Goal: Find specific page/section: Find specific page/section

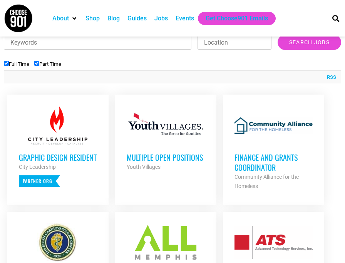
scroll to position [280, 0]
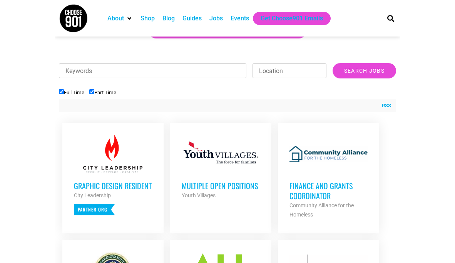
scroll to position [233, 0]
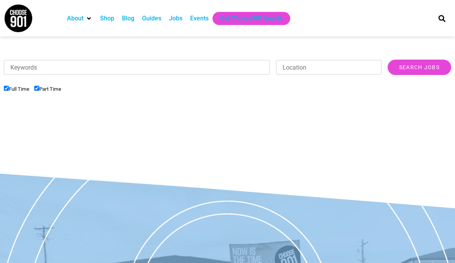
scroll to position [238, 0]
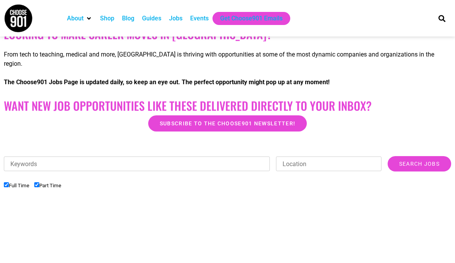
scroll to position [147, 0]
